Goal: Task Accomplishment & Management: Complete application form

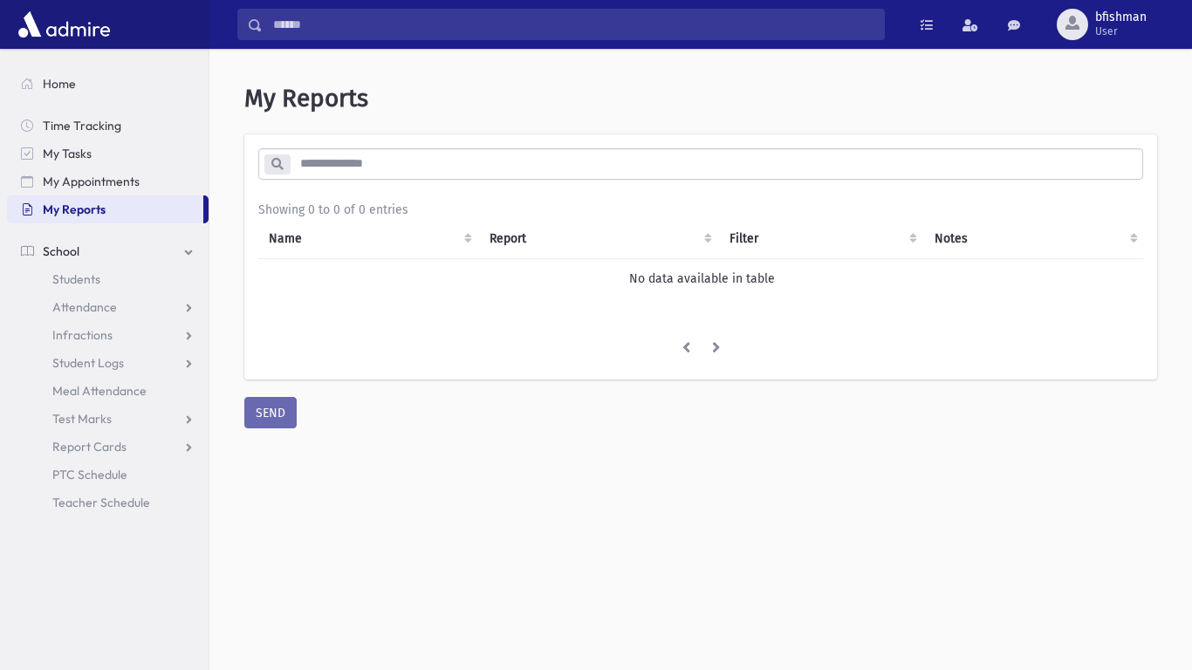
click at [3, 3] on div at bounding box center [104, 24] width 209 height 49
click at [6, 10] on div at bounding box center [104, 24] width 209 height 49
click at [1076, 28] on span "button" at bounding box center [1073, 23] width 14 height 14
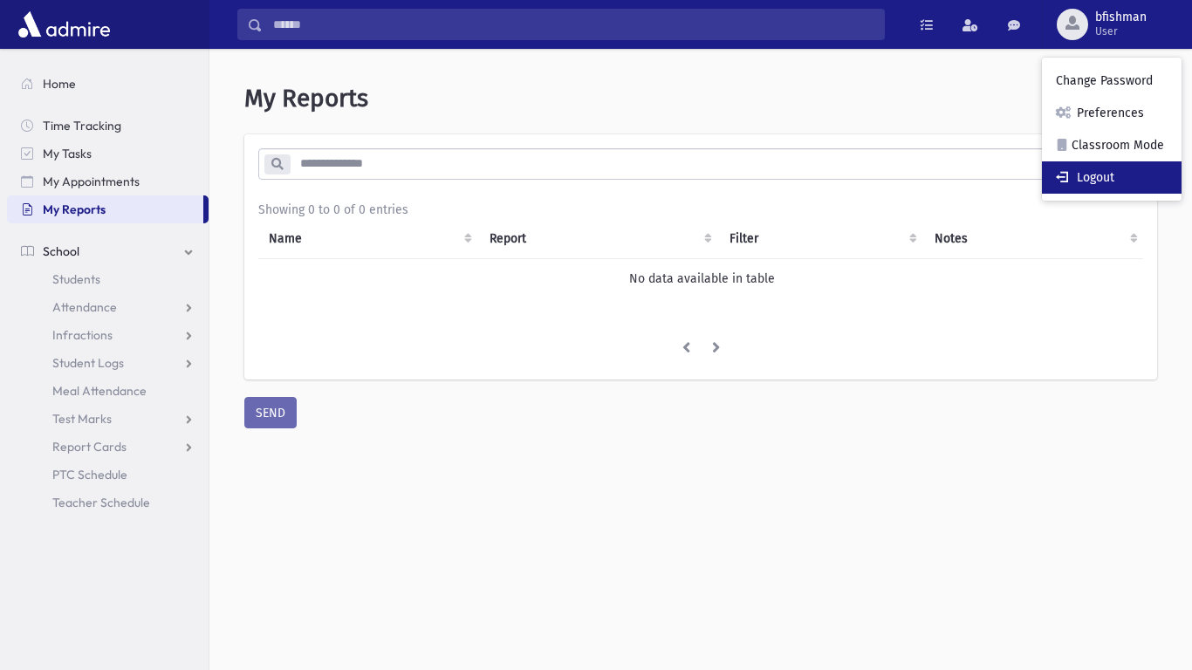
click at [1109, 163] on link "Logout" at bounding box center [1112, 177] width 140 height 32
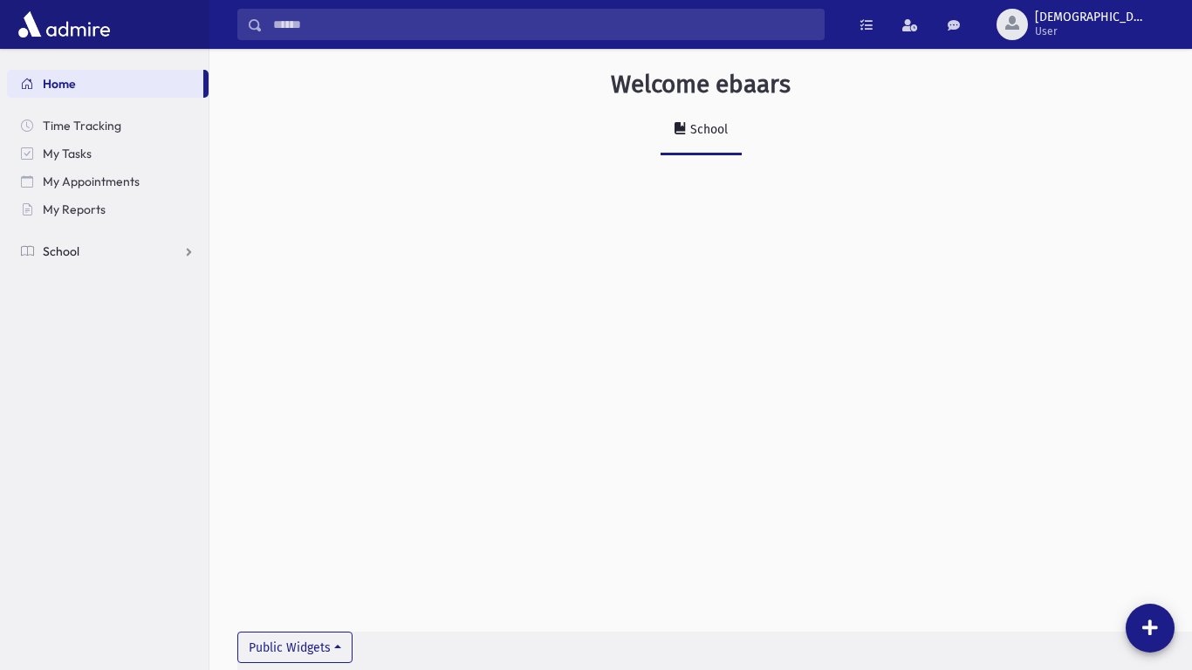
click at [169, 263] on link "School" at bounding box center [108, 251] width 202 height 28
click at [144, 307] on link "Attendance" at bounding box center [108, 307] width 202 height 28
click at [100, 333] on link "Entry" at bounding box center [108, 335] width 202 height 28
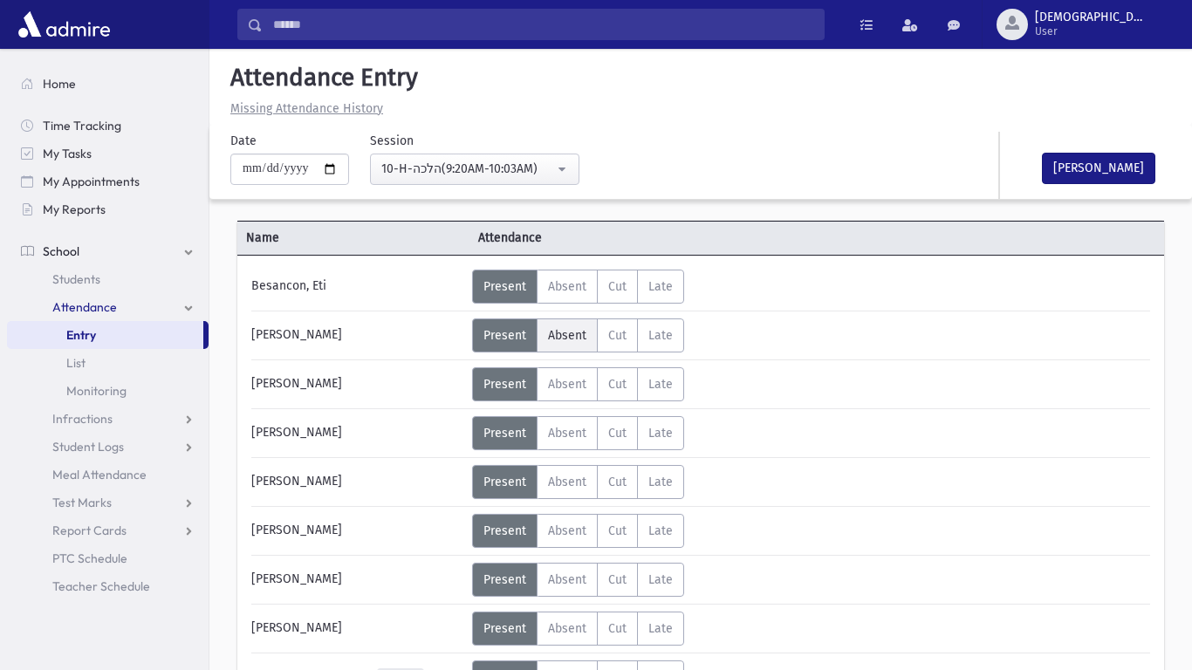
click at [550, 344] on label "Absent A" at bounding box center [567, 336] width 61 height 34
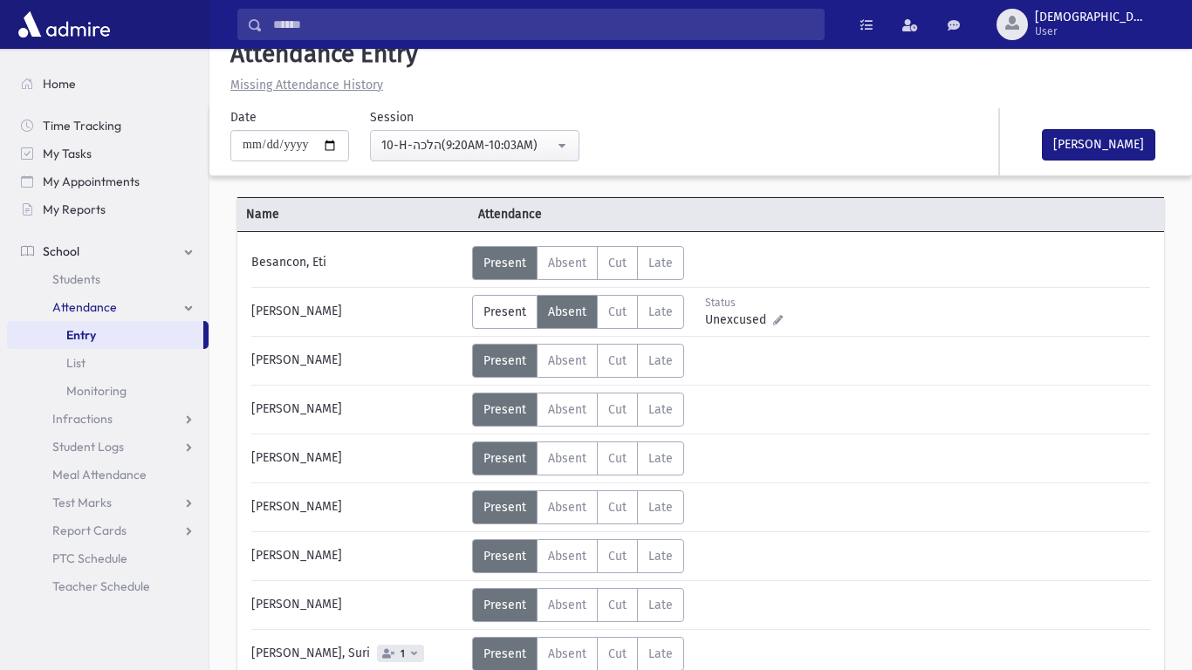
scroll to position [35, 0]
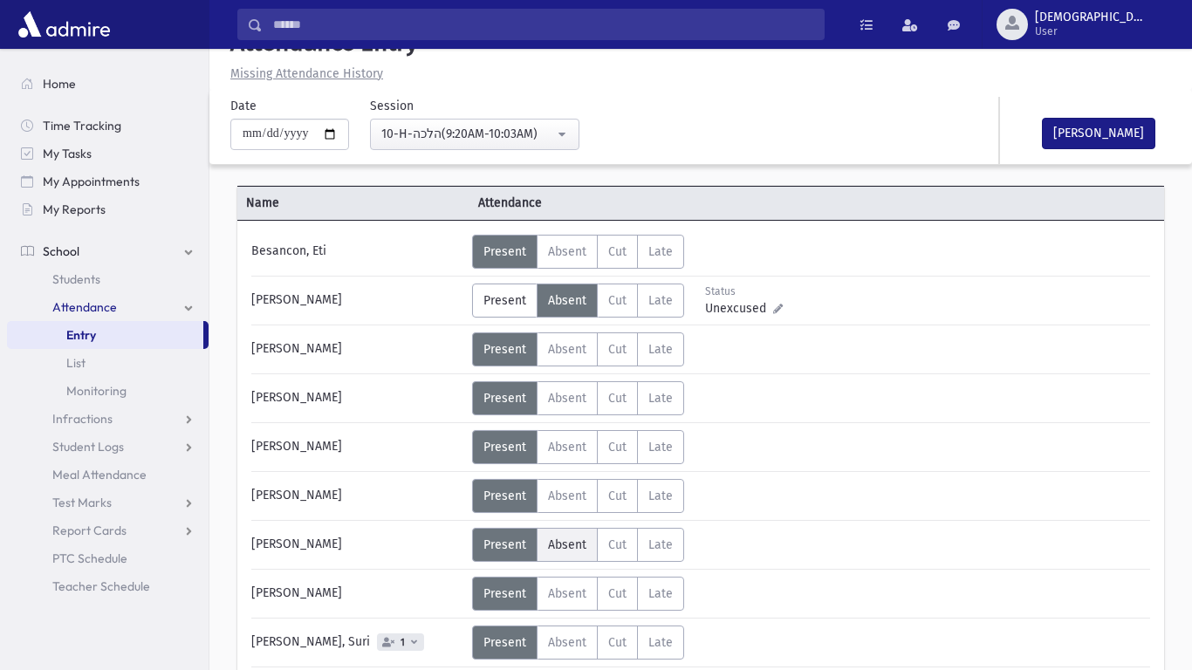
click at [554, 556] on label "Absent A" at bounding box center [567, 545] width 61 height 34
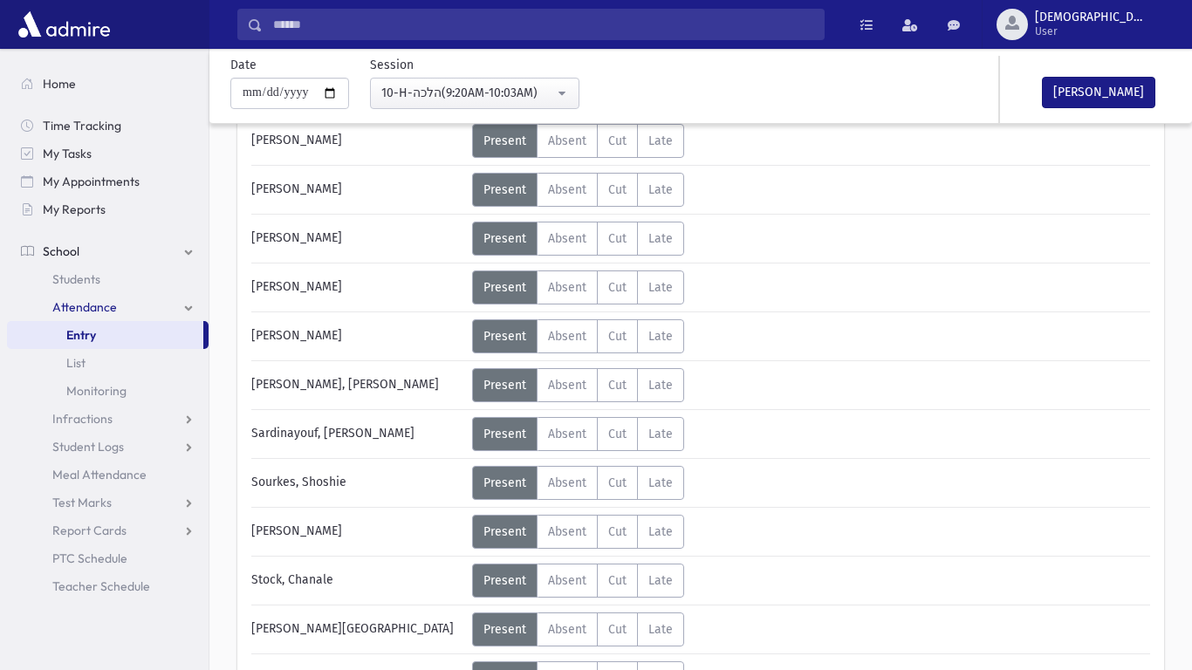
scroll to position [695, 0]
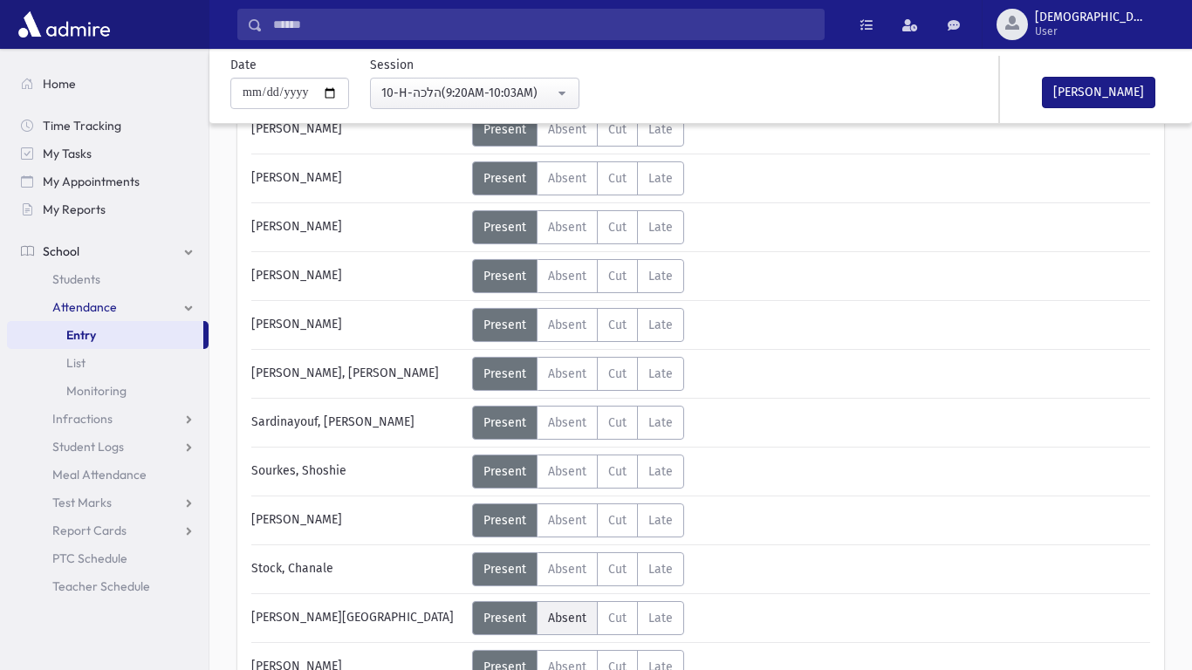
click at [570, 616] on span "Absent" at bounding box center [567, 618] width 38 height 15
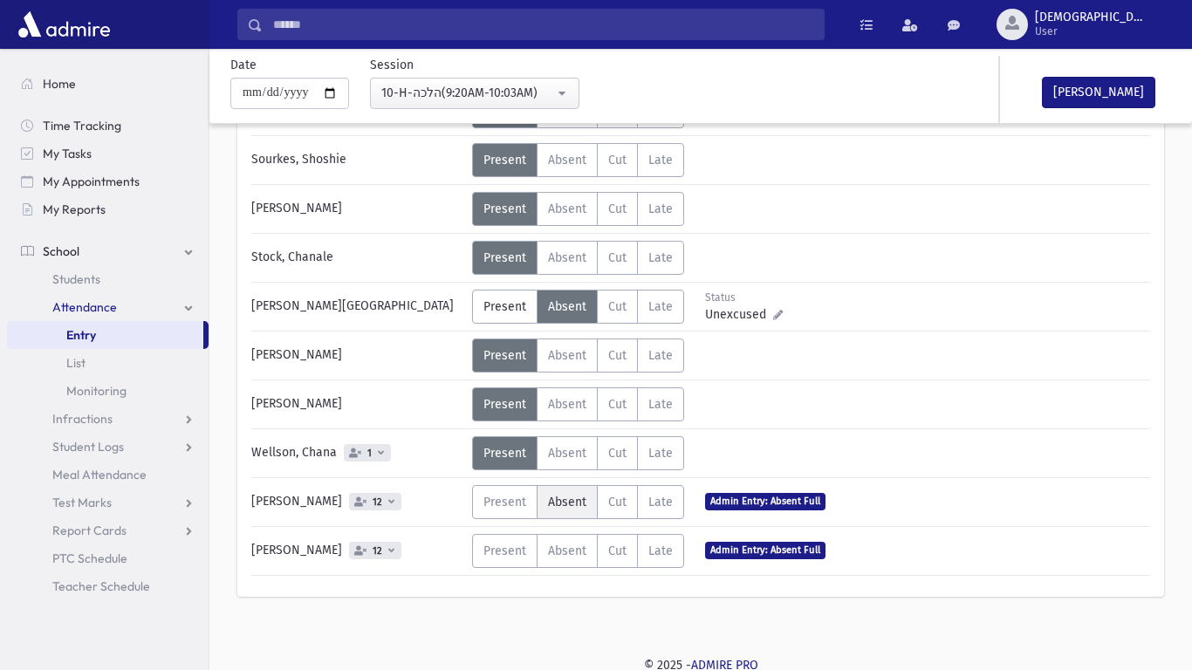
scroll to position [1008, 0]
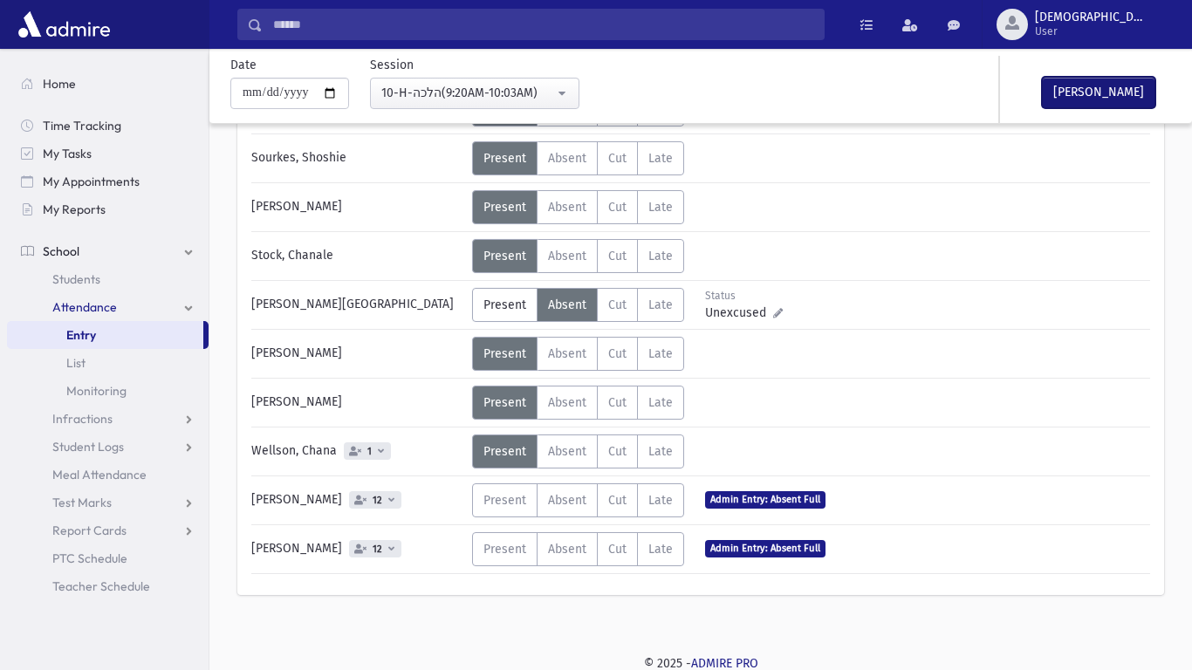
click at [1061, 79] on button "[PERSON_NAME]" at bounding box center [1098, 92] width 113 height 31
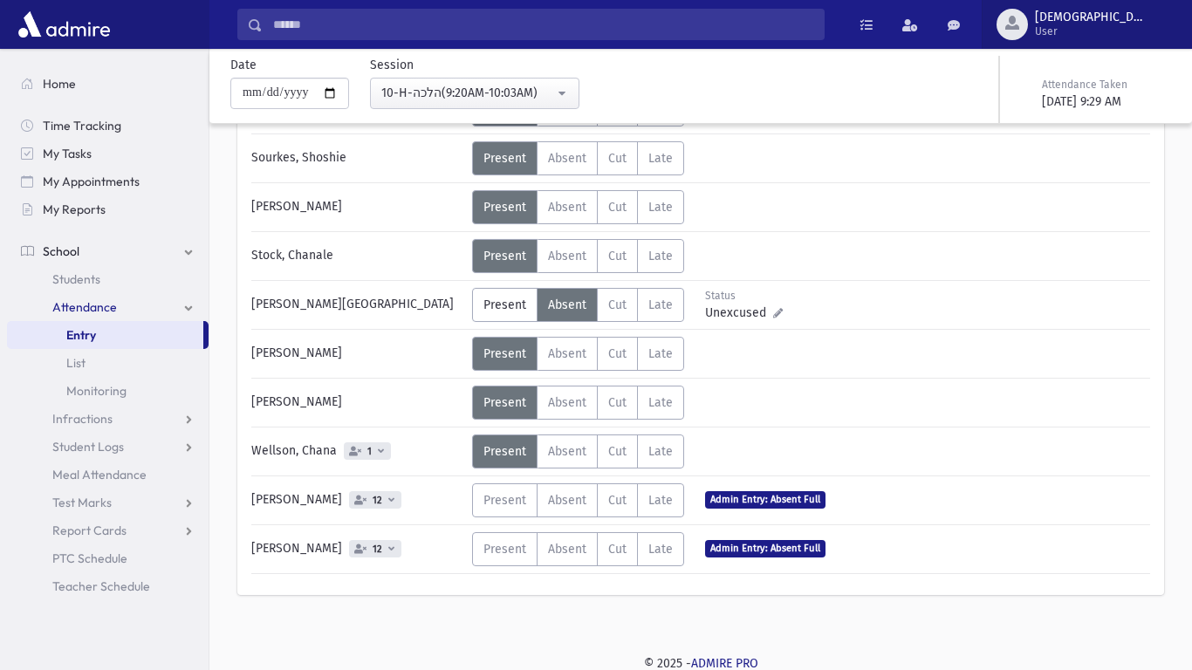
click at [1093, 39] on button "ebaars User" at bounding box center [1087, 24] width 210 height 49
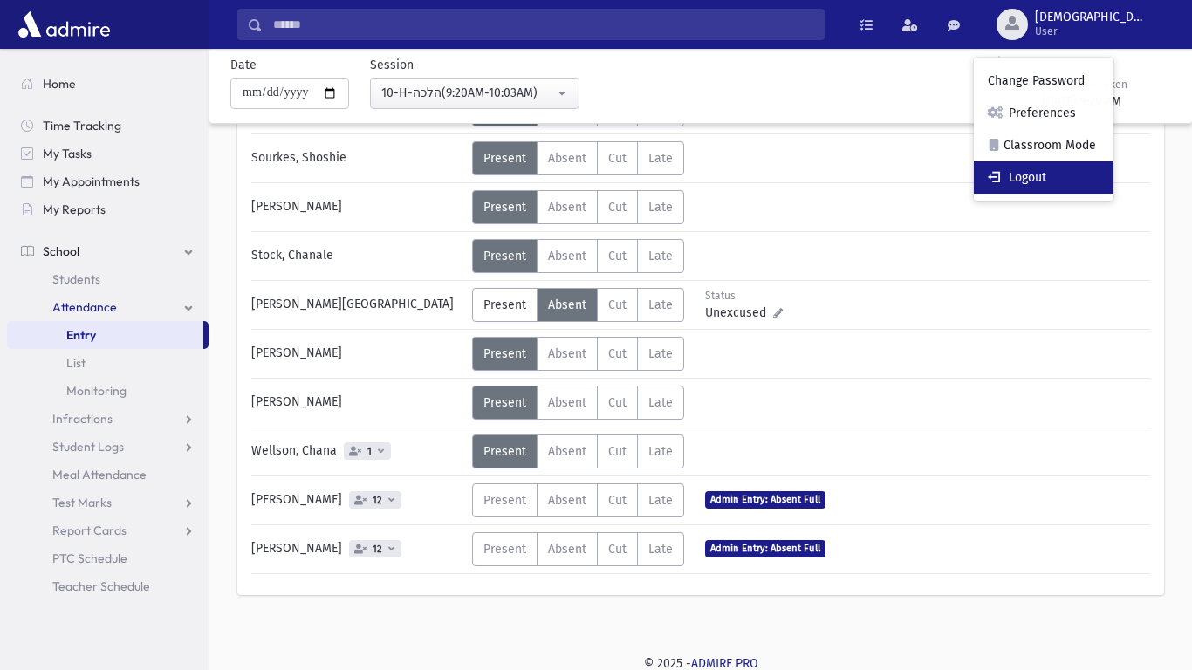
click at [1106, 168] on link "Logout" at bounding box center [1044, 177] width 140 height 32
